Goal: Use online tool/utility: Utilize a website feature to perform a specific function

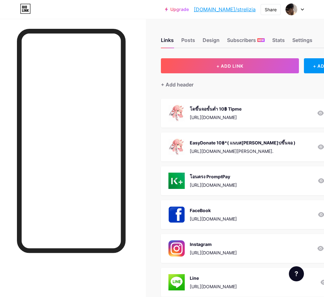
click at [213, 142] on div "EasyDonate 10฿*( แนบส[PERSON_NAME]ปขึ้นจอ )" at bounding box center [243, 143] width 106 height 7
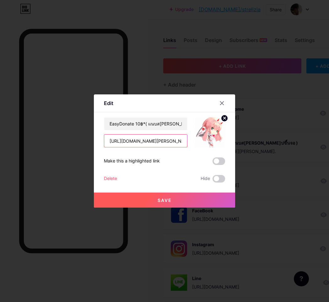
click at [162, 142] on input "[URL][DOMAIN_NAME][PERSON_NAME]." at bounding box center [145, 141] width 83 height 13
click at [219, 104] on icon at bounding box center [221, 103] width 5 height 5
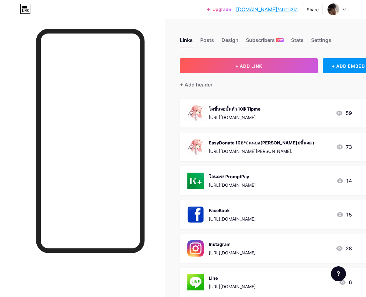
click at [257, 144] on div "EasyDonate 10฿*( แนบส[PERSON_NAME]ปขึ้นจอ )" at bounding box center [262, 143] width 106 height 7
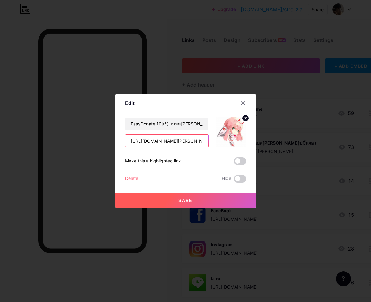
click at [180, 143] on input "[URL][DOMAIN_NAME][PERSON_NAME]." at bounding box center [166, 141] width 83 height 13
drag, startPoint x: 180, startPoint y: 141, endPoint x: 103, endPoint y: 139, distance: 76.8
click at [103, 139] on div "Edit Content YouTube Play YouTube video without leaving your page. ADD Vimeo Pl…" at bounding box center [185, 151] width 371 height 302
click at [241, 104] on icon at bounding box center [242, 103] width 5 height 5
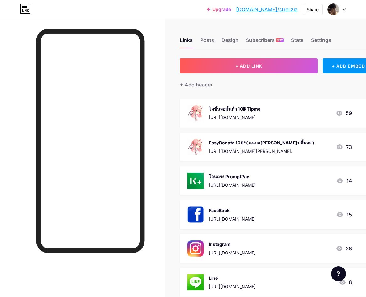
click at [239, 152] on div "[URL][DOMAIN_NAME][PERSON_NAME]." at bounding box center [262, 151] width 106 height 7
